Goal: Transaction & Acquisition: Purchase product/service

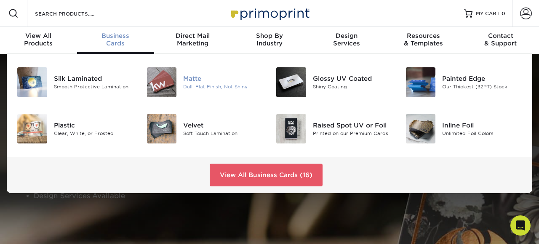
click at [165, 82] on img at bounding box center [162, 82] width 30 height 30
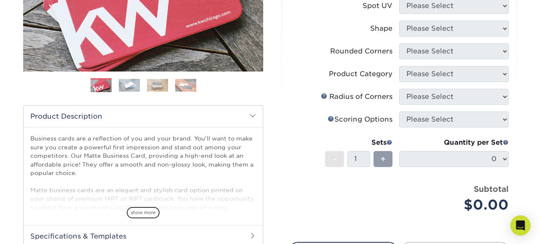
scroll to position [177, 0]
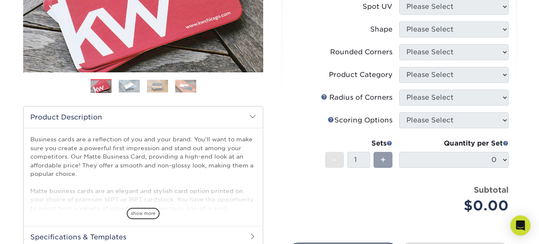
click at [150, 82] on img at bounding box center [157, 86] width 21 height 13
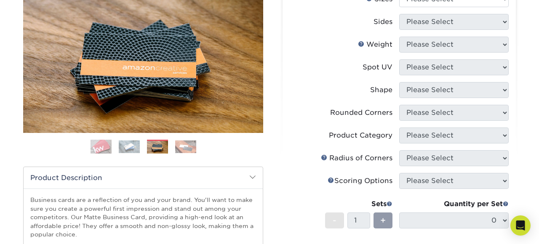
scroll to position [115, 0]
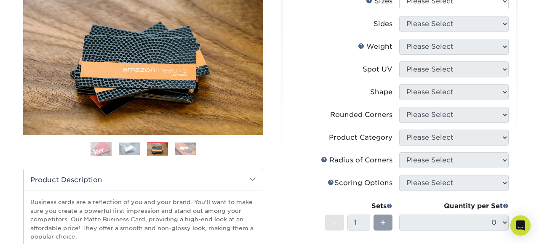
click at [184, 154] on img at bounding box center [185, 148] width 21 height 13
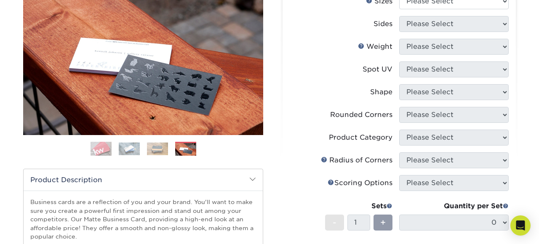
click at [132, 152] on img at bounding box center [129, 148] width 21 height 13
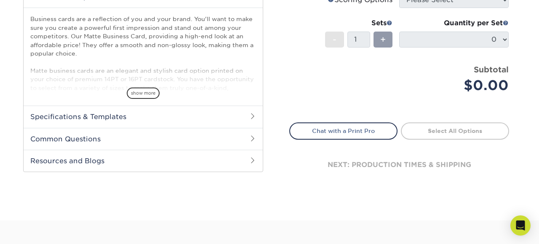
scroll to position [273, 0]
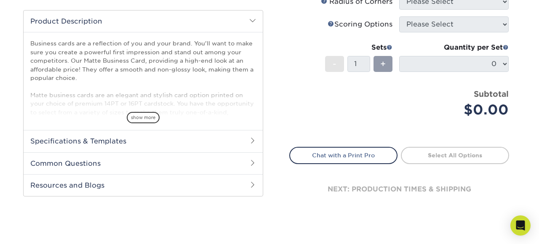
click at [185, 135] on h2 "Specifications & Templates" at bounding box center [143, 141] width 239 height 22
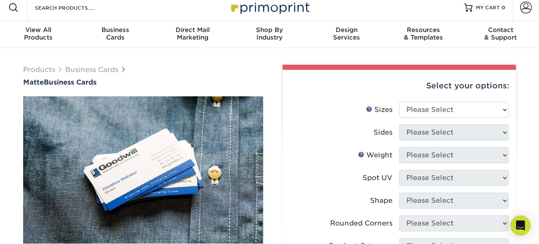
scroll to position [0, 0]
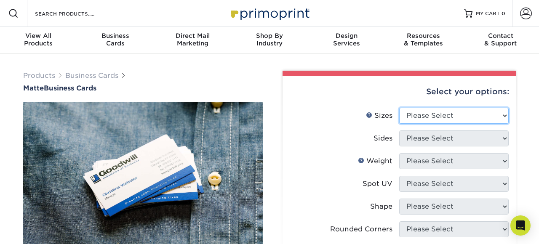
click at [467, 117] on select "Please Select 1.5" x 3.5" - Mini 1.75" x 3.5" - Mini 2" x 2" - Square 2" x 3" -…" at bounding box center [454, 116] width 110 height 16
